Goal: Task Accomplishment & Management: Use online tool/utility

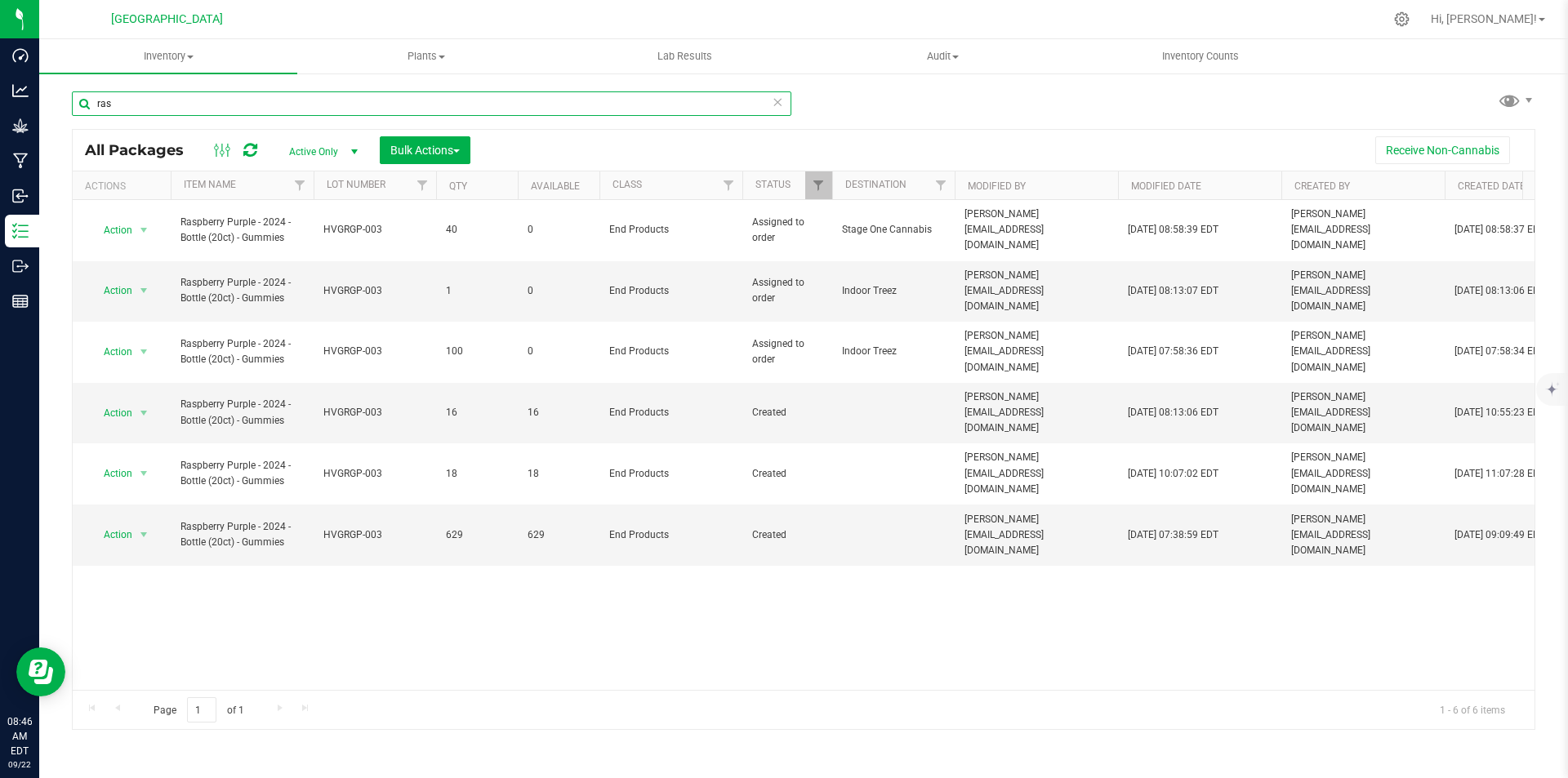
click at [295, 92] on input "ras" at bounding box center [430, 103] width 719 height 24
type input "r"
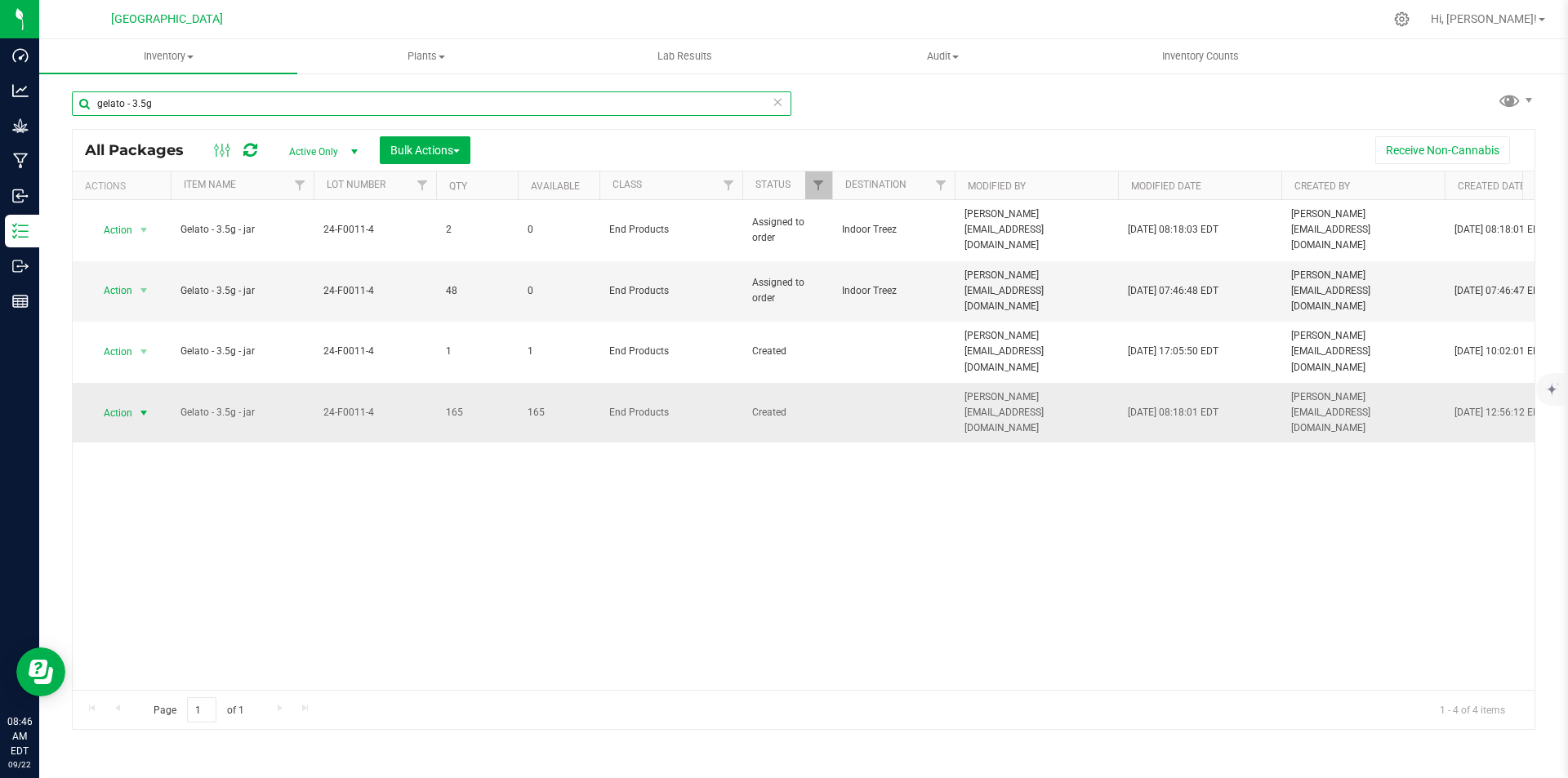
type input "gelato - 3.5g"
click at [136, 402] on span "select" at bounding box center [144, 413] width 20 height 23
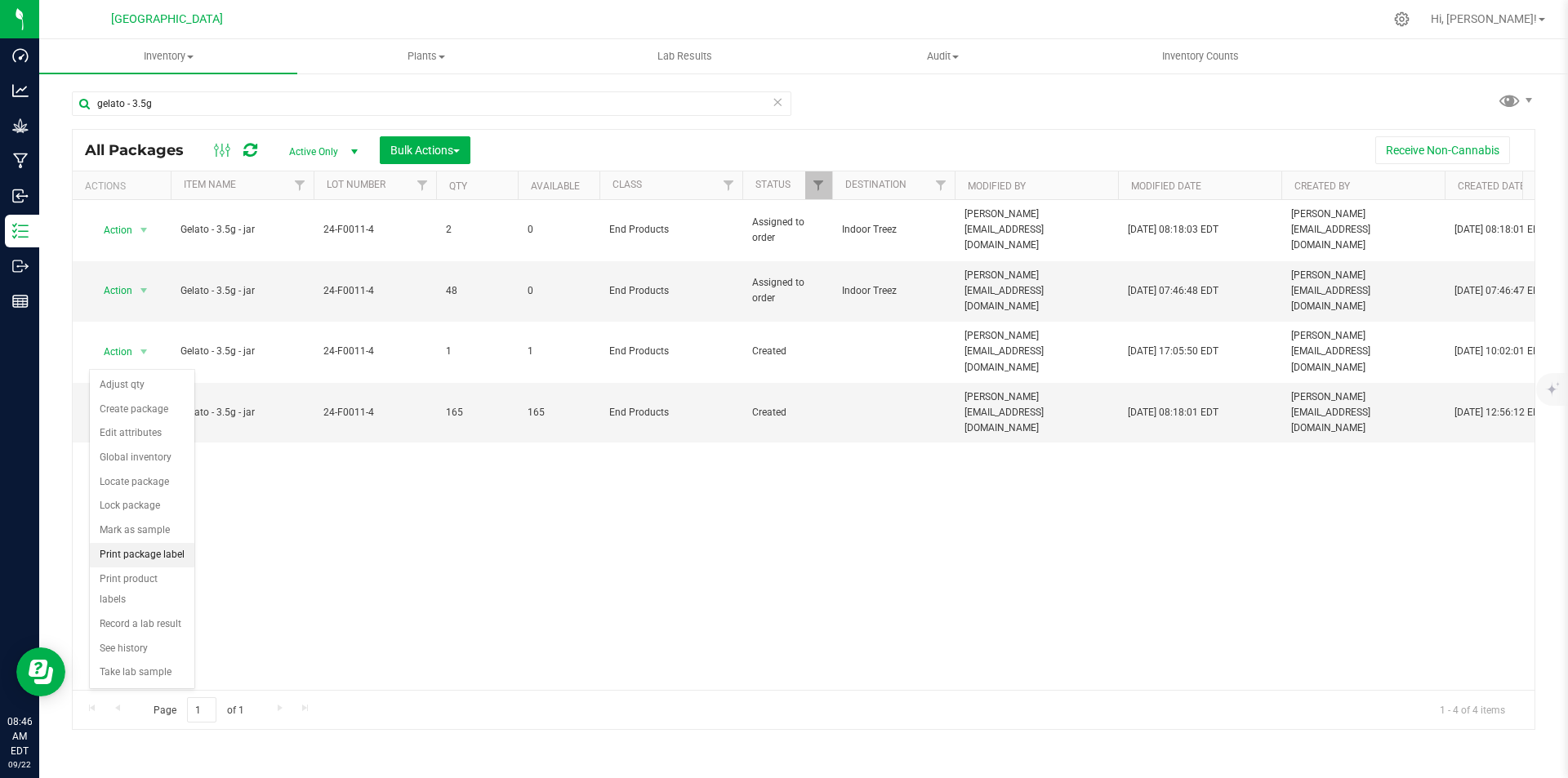
click at [159, 560] on li "Print package label" at bounding box center [142, 555] width 104 height 24
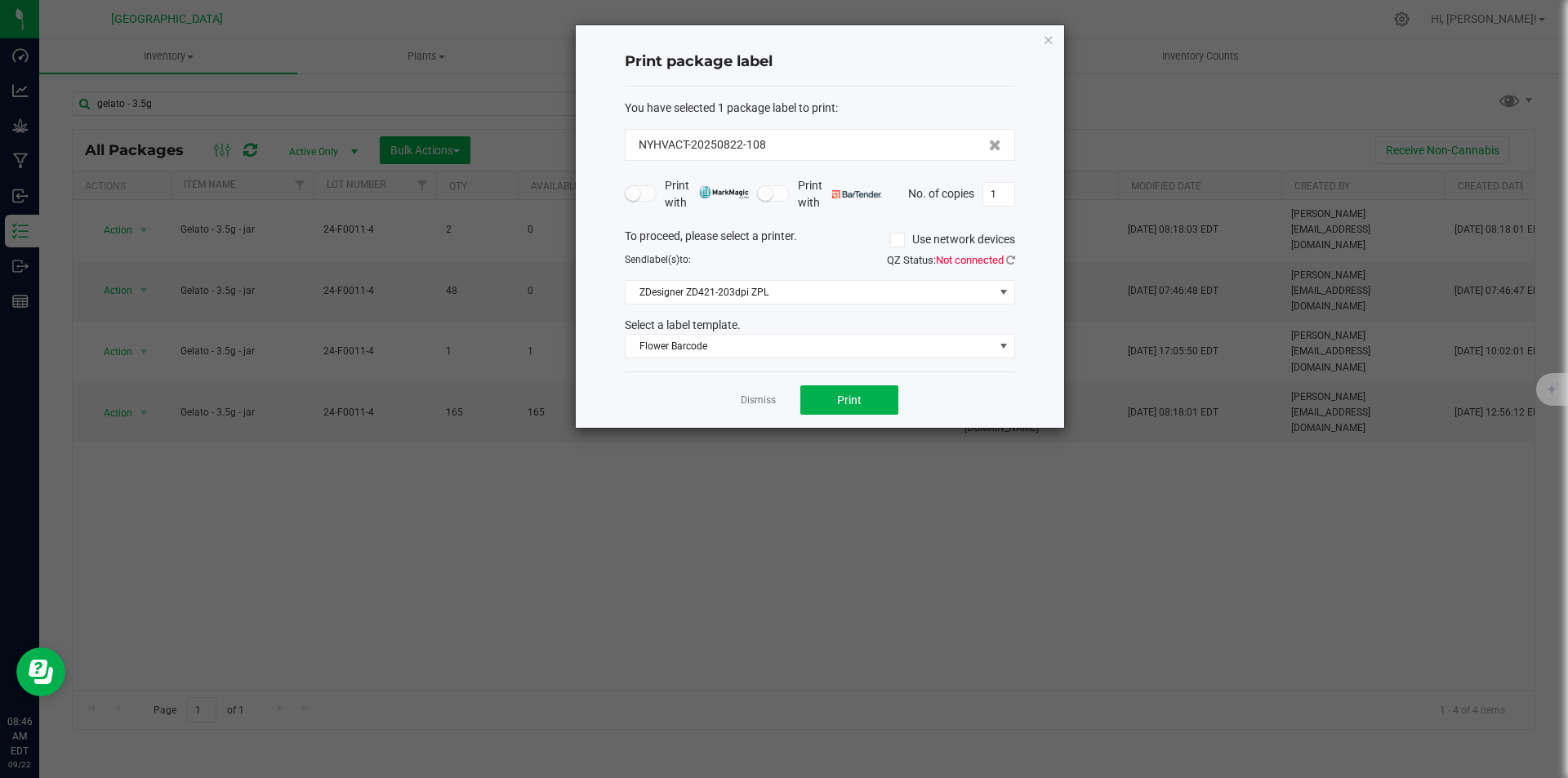
click at [1004, 252] on div "QZ Status: Not connected" at bounding box center [923, 260] width 207 height 16
click at [1005, 255] on icon at bounding box center [1009, 260] width 9 height 11
click at [863, 396] on button "Print" at bounding box center [849, 400] width 98 height 29
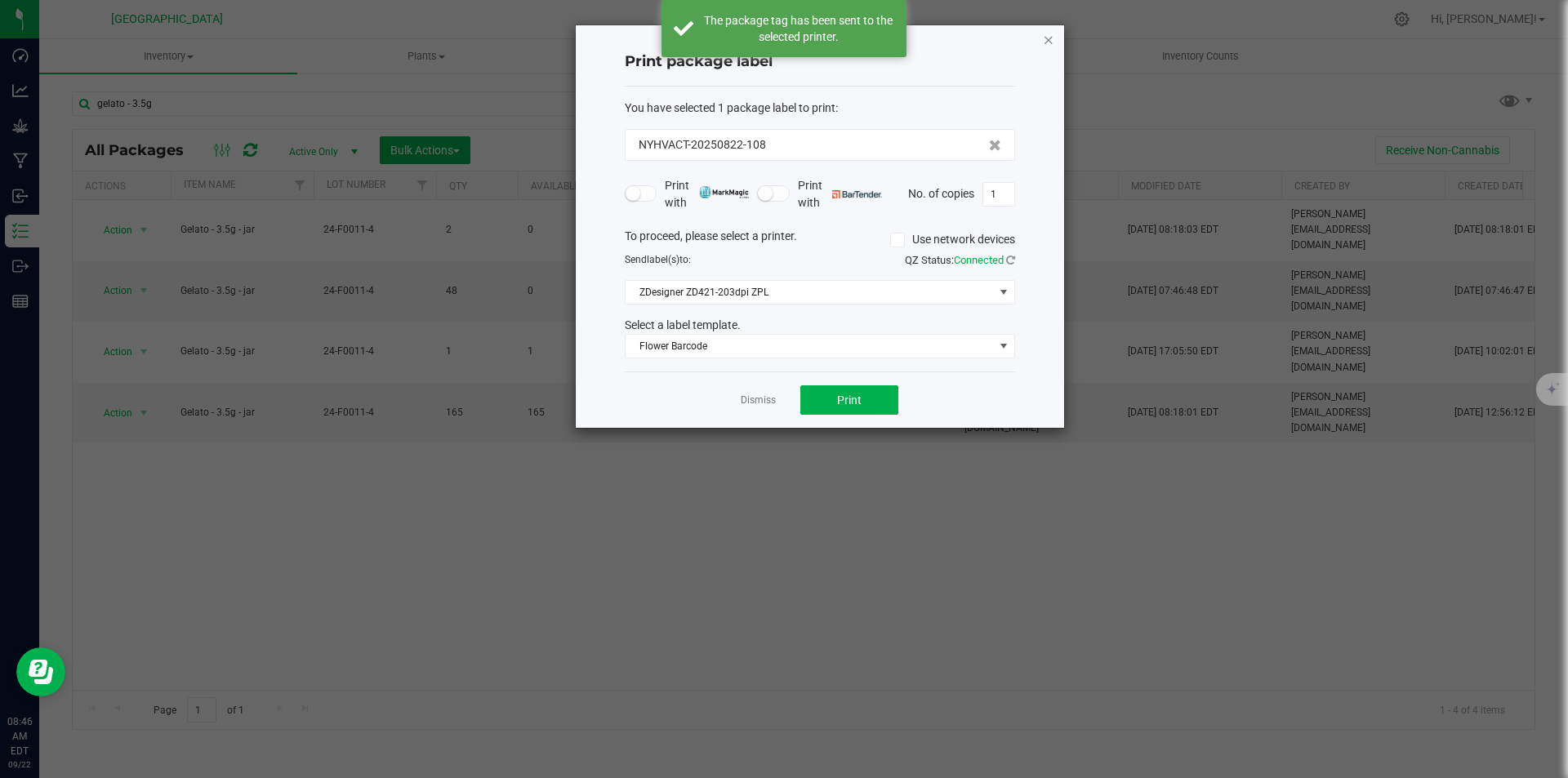
click at [1046, 41] on icon "button" at bounding box center [1048, 39] width 12 height 19
